Goal: Check status: Check status

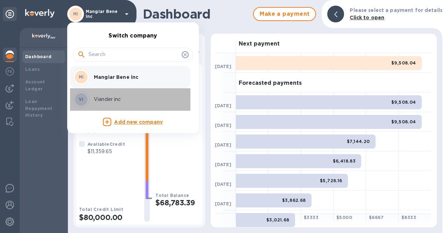
click at [97, 97] on p "Viander inc" at bounding box center [138, 98] width 88 height 7
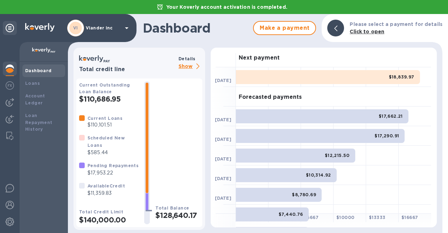
click at [185, 63] on p "Show" at bounding box center [190, 66] width 24 height 9
